Goal: Task Accomplishment & Management: Manage account settings

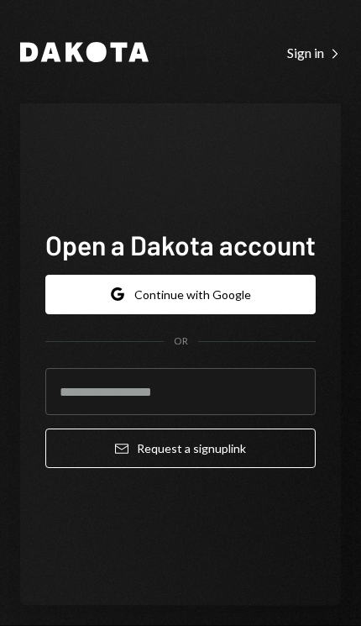
click at [321, 55] on div "Sign in Right Caret" at bounding box center [314, 53] width 54 height 17
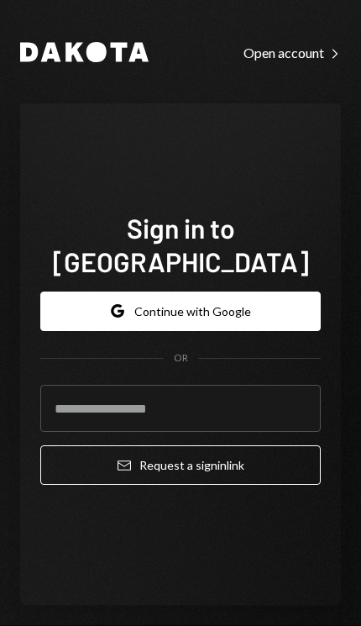
click at [212, 331] on button "Google Continue with Google" at bounding box center [180, 310] width 280 height 39
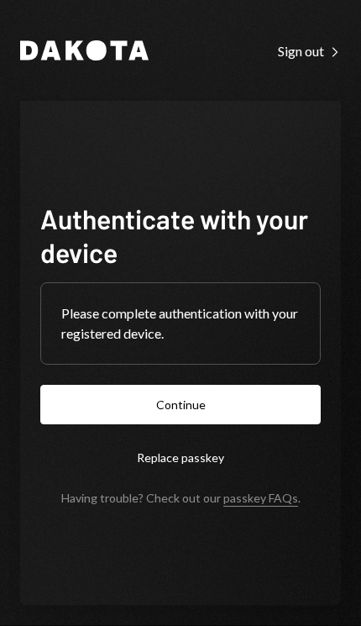
click at [204, 412] on button "Continue" at bounding box center [180, 404] width 280 height 39
